Goal: Task Accomplishment & Management: Use online tool/utility

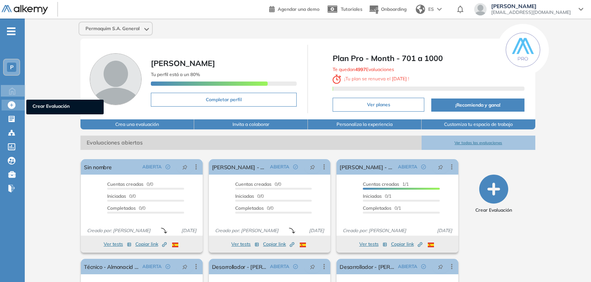
click at [10, 107] on icon at bounding box center [12, 105] width 8 height 8
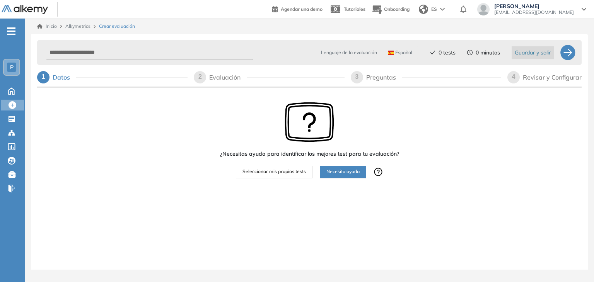
click at [342, 173] on span "Necesito ayuda" at bounding box center [342, 171] width 33 height 7
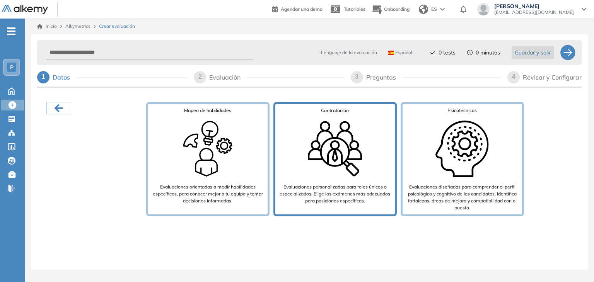
click at [323, 171] on img at bounding box center [335, 149] width 62 height 62
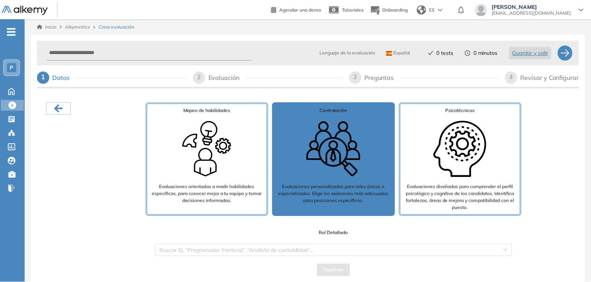
scroll to position [15, 0]
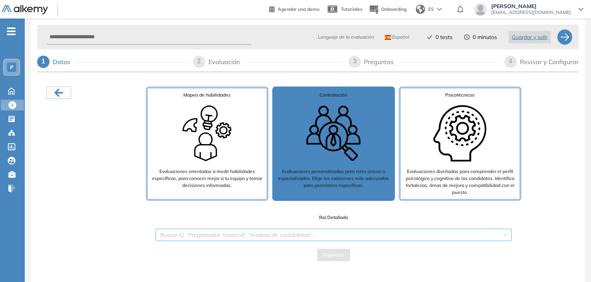
click at [297, 232] on input "search" at bounding box center [330, 235] width 341 height 12
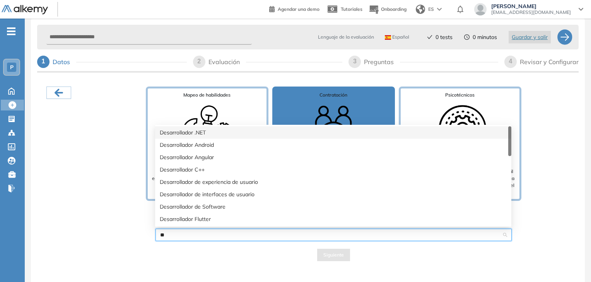
type input "*"
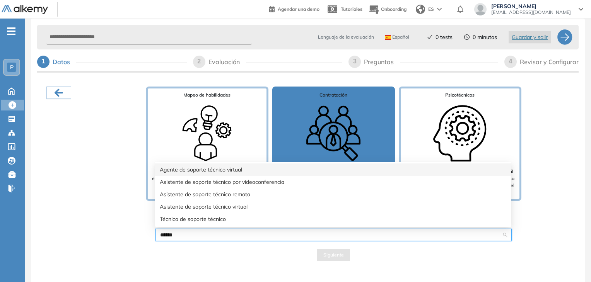
type input "*******"
click at [197, 170] on div "Agente de soporte técnico virtual" at bounding box center [333, 169] width 347 height 9
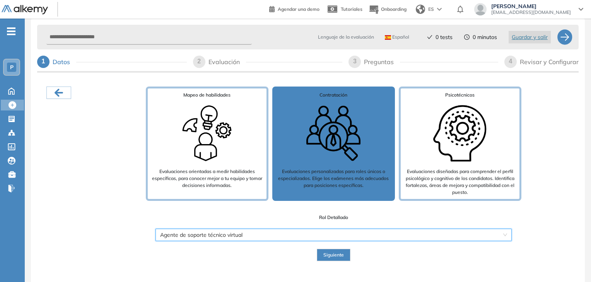
click at [325, 255] on span "Siguiente" at bounding box center [333, 255] width 20 height 7
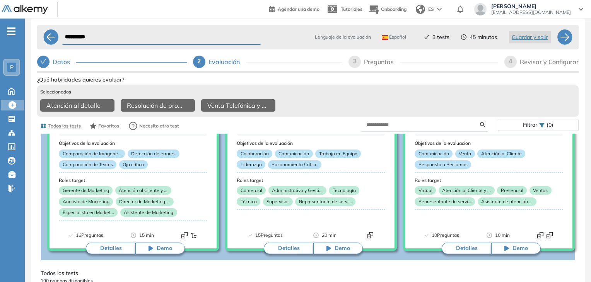
scroll to position [39, 0]
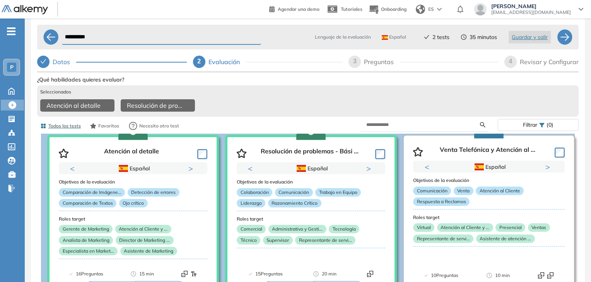
click at [407, 132] on form at bounding box center [424, 125] width 128 height 14
drag, startPoint x: 407, startPoint y: 133, endPoint x: 403, endPoint y: 129, distance: 5.2
click at [403, 129] on form at bounding box center [424, 125] width 128 height 14
click at [403, 128] on input "text" at bounding box center [423, 124] width 114 height 7
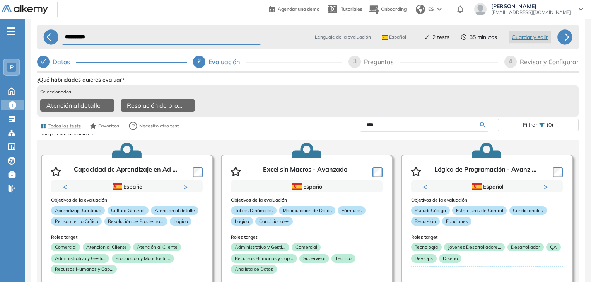
type input "****"
click at [481, 129] on div "Ver preguntas de muestra Demo Experiencia Starter Validado undefined minutos Pr…" at bounding box center [307, 212] width 541 height 276
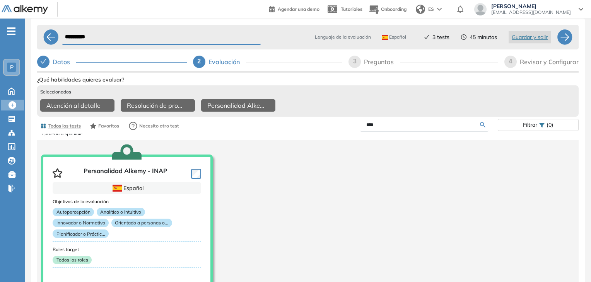
click at [355, 61] on span "3" at bounding box center [354, 61] width 3 height 7
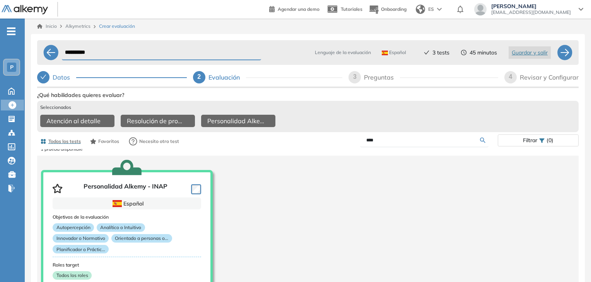
select select "*****"
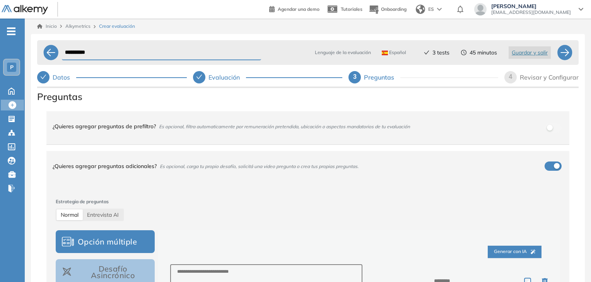
click at [554, 168] on div "button" at bounding box center [557, 166] width 6 height 6
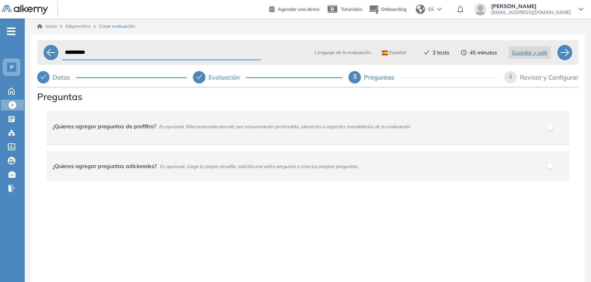
click at [510, 75] on span "4" at bounding box center [510, 76] width 3 height 7
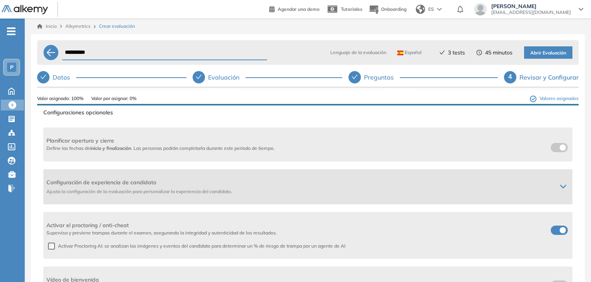
scroll to position [104, 0]
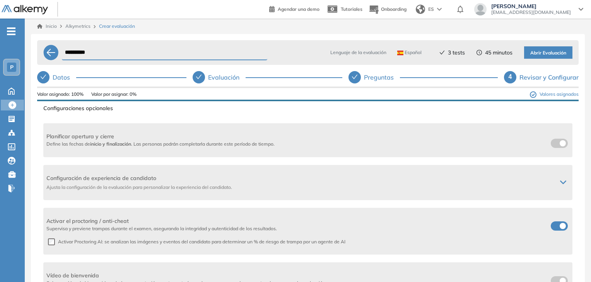
click at [557, 226] on span at bounding box center [554, 225] width 6 height 6
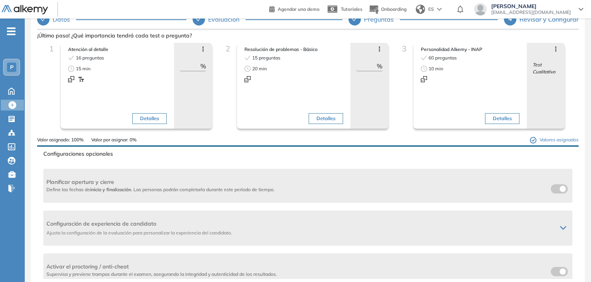
scroll to position [0, 0]
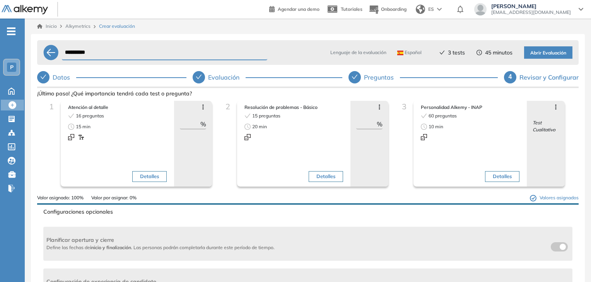
click at [544, 54] on span "Abrir Evaluación" at bounding box center [548, 52] width 36 height 7
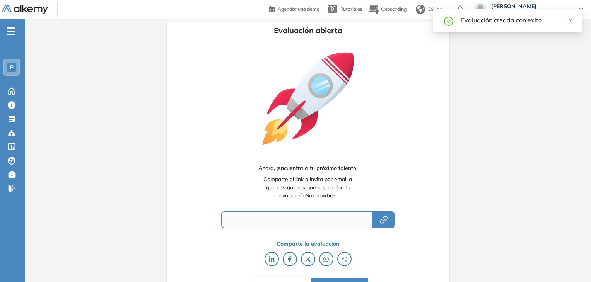
type input "**********"
click at [385, 221] on icon "button" at bounding box center [384, 218] width 5 height 5
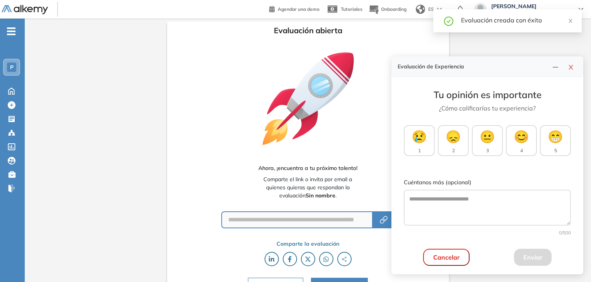
scroll to position [16, 0]
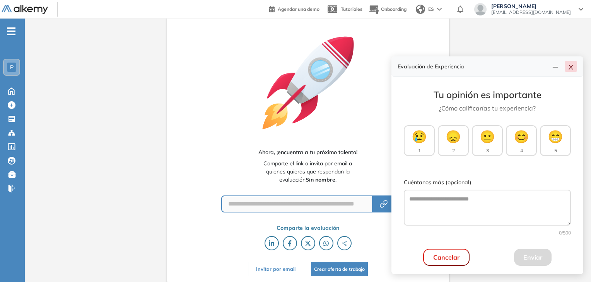
click at [571, 66] on icon "close" at bounding box center [571, 67] width 6 height 6
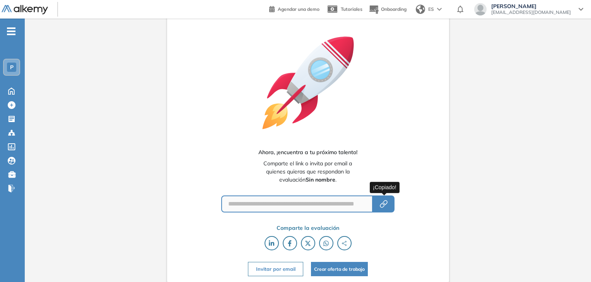
click at [383, 205] on icon "button" at bounding box center [383, 203] width 9 height 9
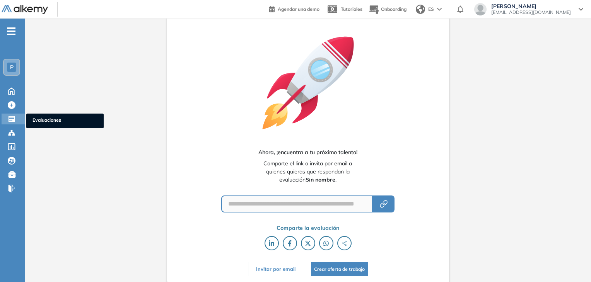
click at [12, 121] on icon at bounding box center [12, 119] width 6 height 6
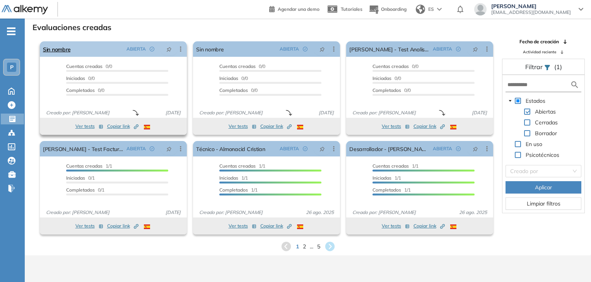
click at [180, 50] on icon at bounding box center [181, 49] width 8 height 8
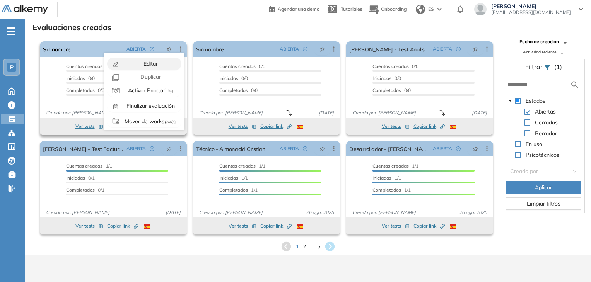
click at [160, 61] on div "Editar" at bounding box center [149, 64] width 57 height 9
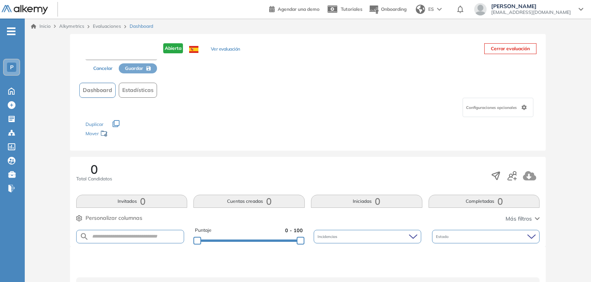
click at [124, 51] on input "text" at bounding box center [121, 53] width 72 height 14
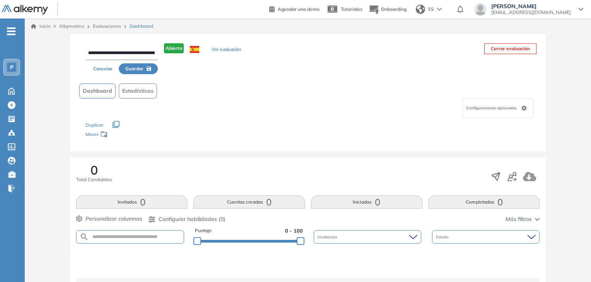
scroll to position [0, 27]
click at [103, 53] on input "**********" at bounding box center [121, 53] width 73 height 14
type input "**********"
click at [136, 67] on span "Guardar" at bounding box center [134, 68] width 18 height 7
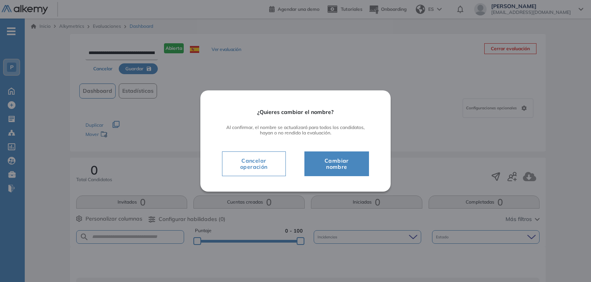
click at [320, 167] on span "Cambiar nombre" at bounding box center [336, 163] width 45 height 15
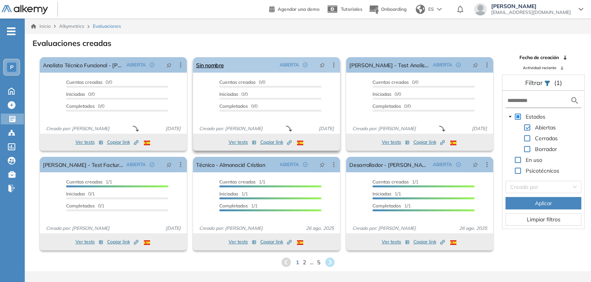
click at [333, 68] on icon at bounding box center [334, 65] width 8 height 8
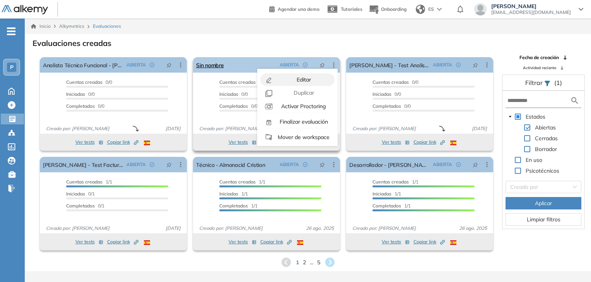
click at [302, 82] on span "Editar" at bounding box center [303, 79] width 16 height 7
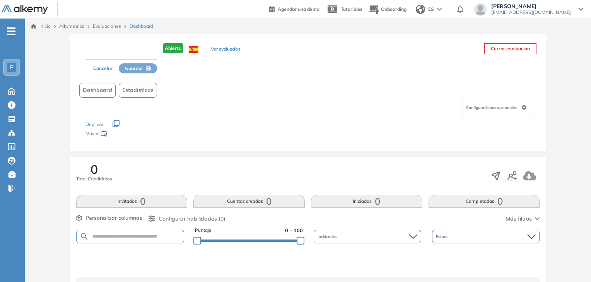
click at [124, 55] on input "text" at bounding box center [121, 53] width 72 height 14
type input "**********"
click at [133, 66] on span "Guardar" at bounding box center [134, 68] width 18 height 7
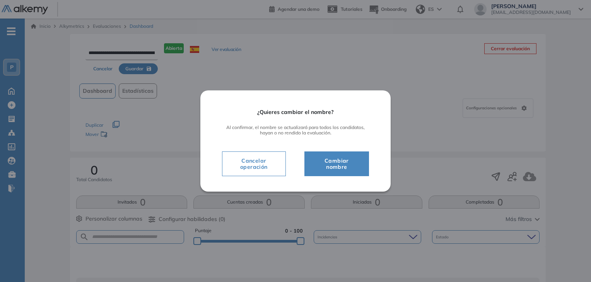
click at [332, 163] on span "Cambiar nombre" at bounding box center [336, 163] width 45 height 15
